Goal: Learn about a topic

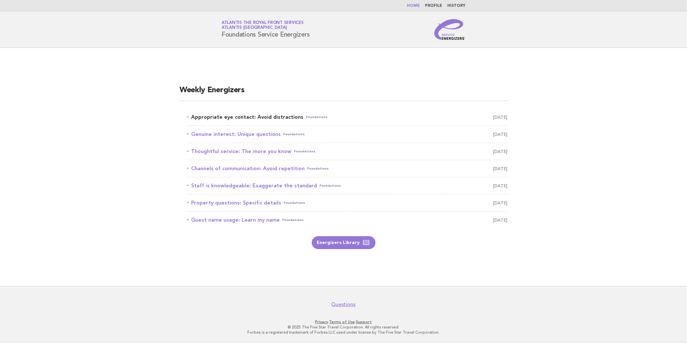
click at [242, 115] on link "Appropriate eye contact: Avoid distractions Foundations [DATE]" at bounding box center [347, 117] width 320 height 9
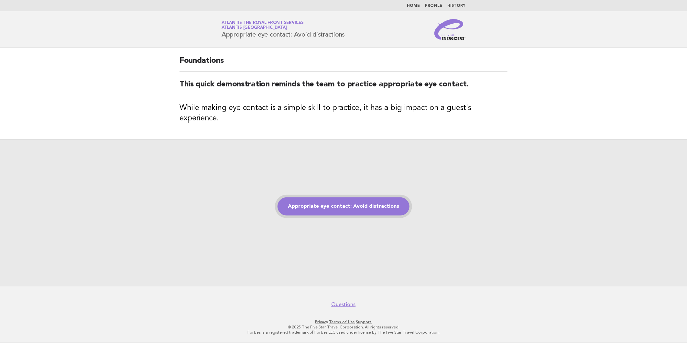
click at [331, 197] on link "Appropriate eye contact: Avoid distractions" at bounding box center [343, 206] width 132 height 18
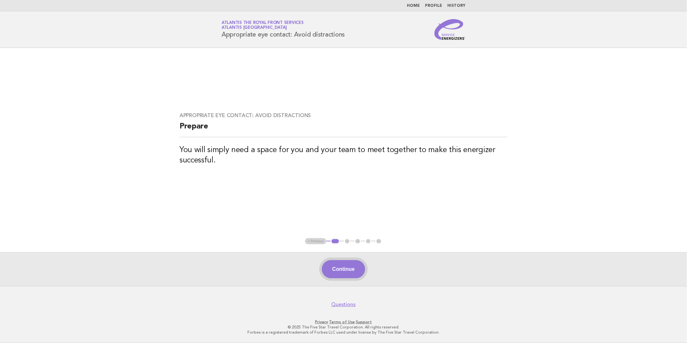
drag, startPoint x: 350, startPoint y: 271, endPoint x: 350, endPoint y: 262, distance: 8.5
click at [350, 270] on button "Continue" at bounding box center [343, 269] width 43 height 18
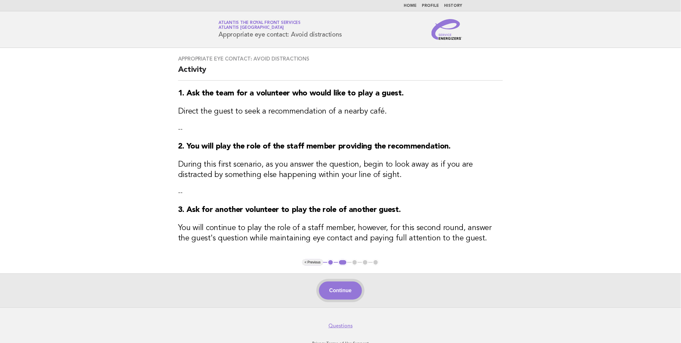
click at [344, 288] on button "Continue" at bounding box center [340, 290] width 43 height 18
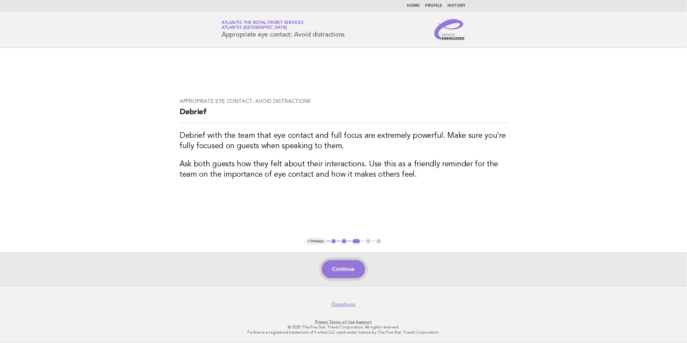
drag, startPoint x: 341, startPoint y: 276, endPoint x: 343, endPoint y: 284, distance: 7.6
click at [341, 277] on button "Continue" at bounding box center [343, 269] width 43 height 18
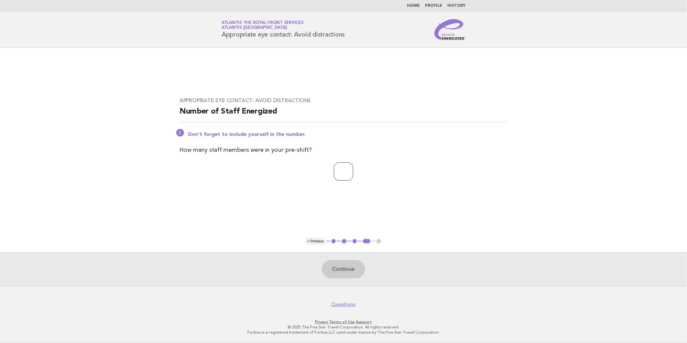
click at [334, 173] on input "number" at bounding box center [343, 171] width 19 height 18
type input "*"
click at [358, 263] on button "Continue" at bounding box center [343, 269] width 43 height 18
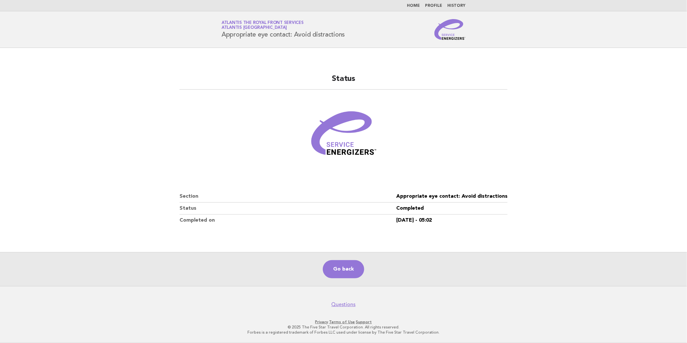
click at [412, 8] on li "Home" at bounding box center [413, 5] width 13 height 5
click at [412, 6] on link "Home" at bounding box center [413, 6] width 13 height 4
